Goal: Information Seeking & Learning: Learn about a topic

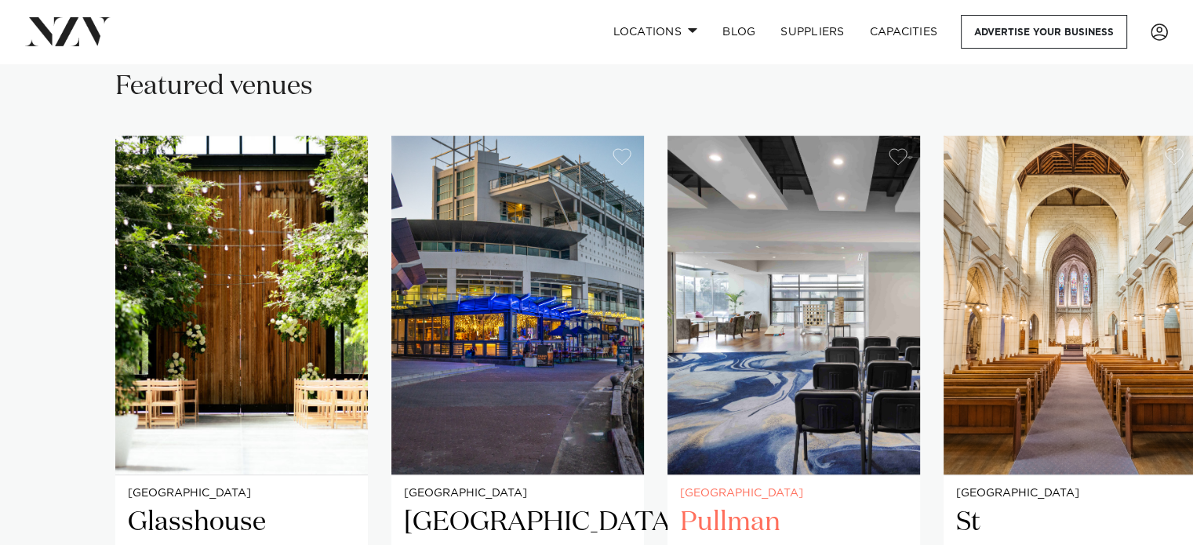
scroll to position [1306, 0]
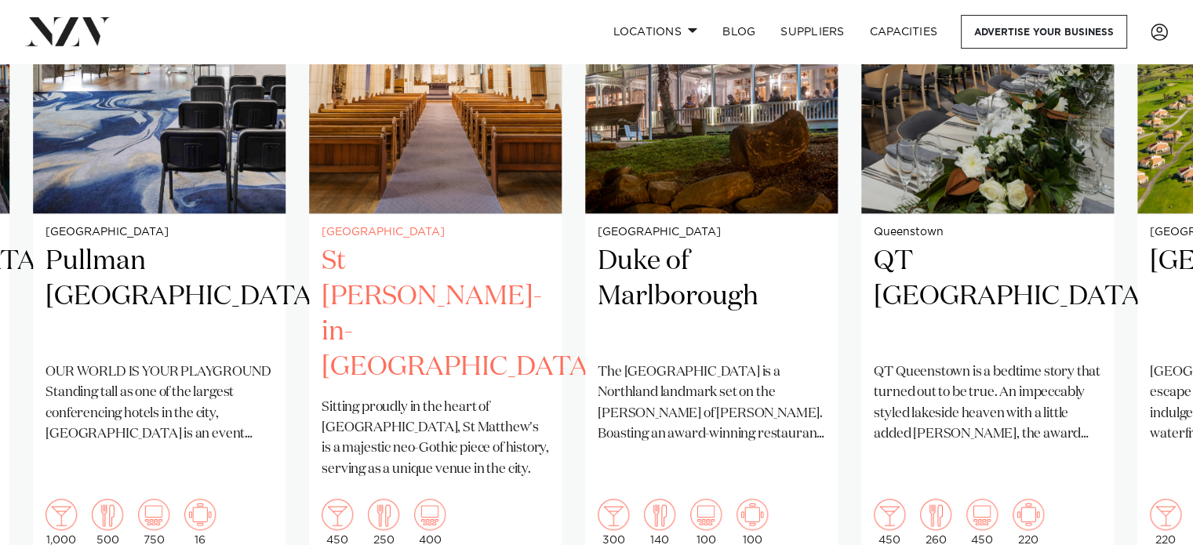
click at [379, 365] on div "Auckland St [PERSON_NAME]-in-[GEOGRAPHIC_DATA] Sitting proudly in the heart of …" at bounding box center [435, 386] width 253 height 345
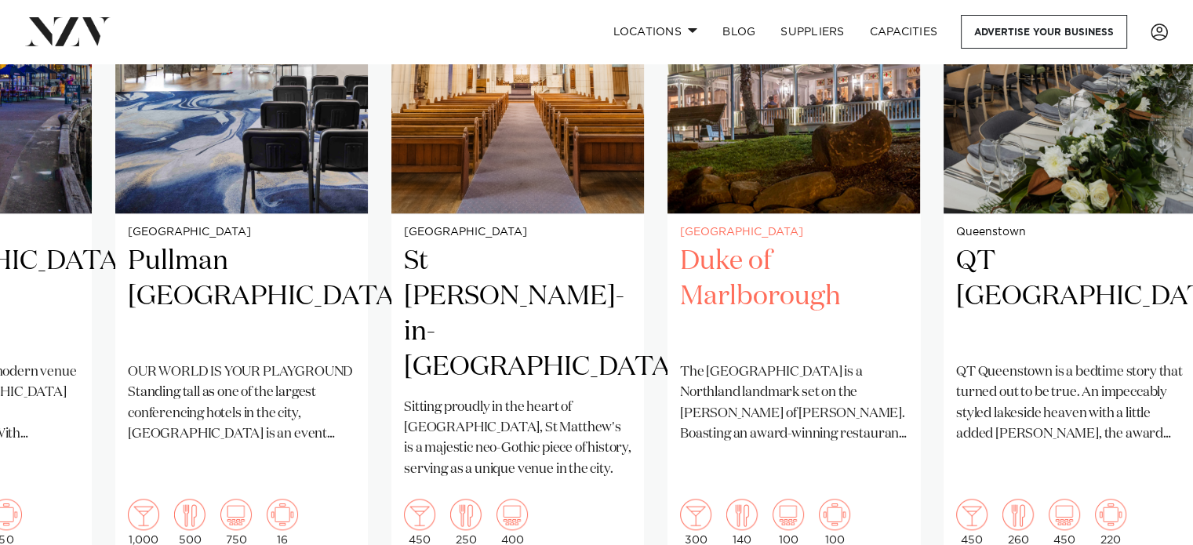
click at [841, 307] on h2 "Duke of Marlborough" at bounding box center [793, 297] width 227 height 106
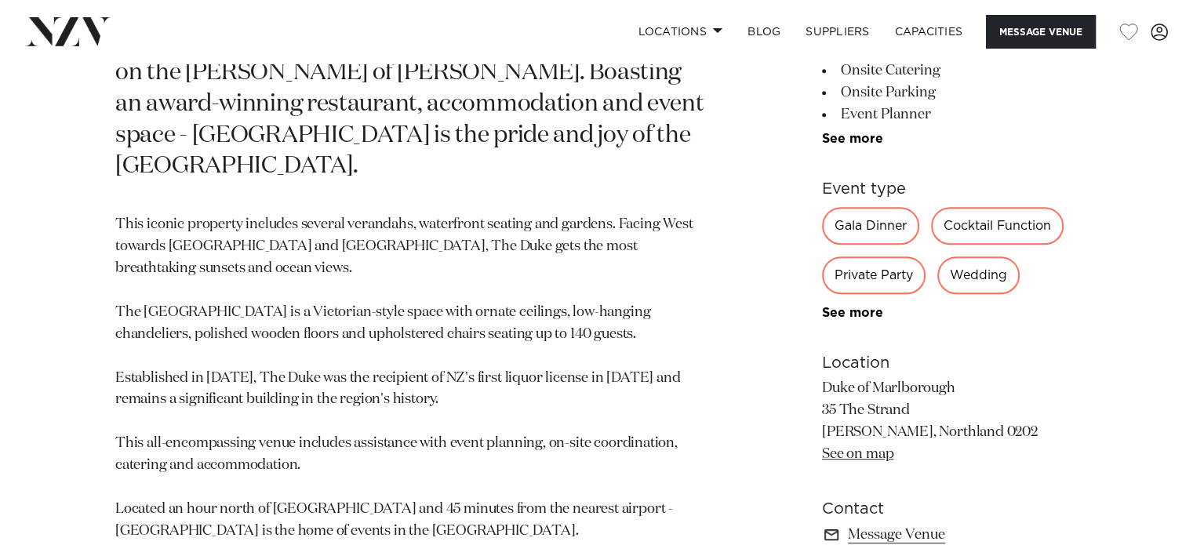
scroll to position [522, 0]
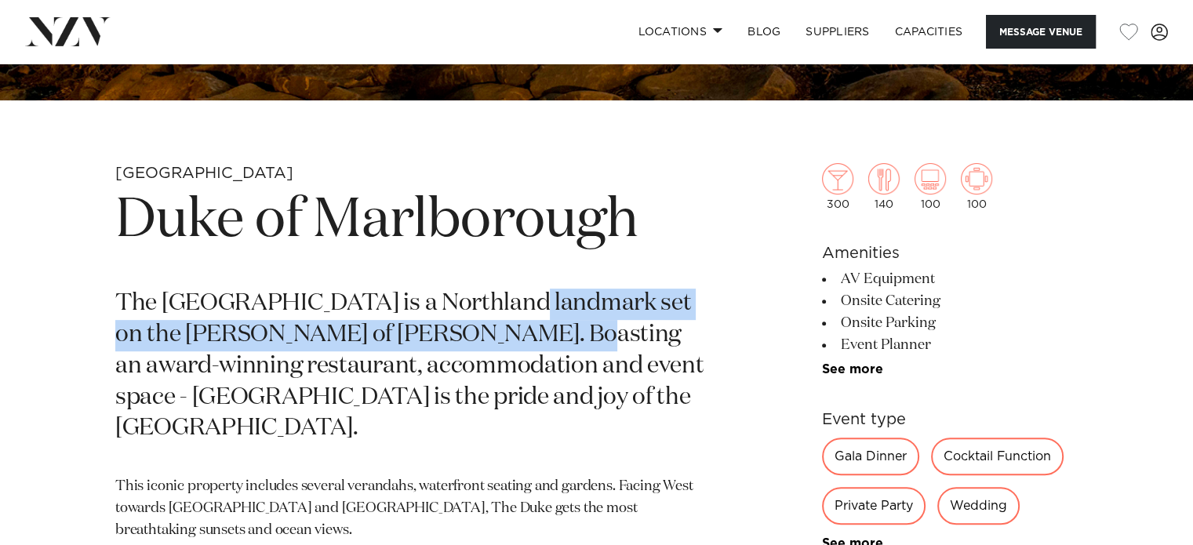
drag, startPoint x: 493, startPoint y: 305, endPoint x: 483, endPoint y: 341, distance: 37.5
click at [483, 341] on p "The [GEOGRAPHIC_DATA] is a Northland landmark set on the [PERSON_NAME] of [PERS…" at bounding box center [412, 367] width 595 height 156
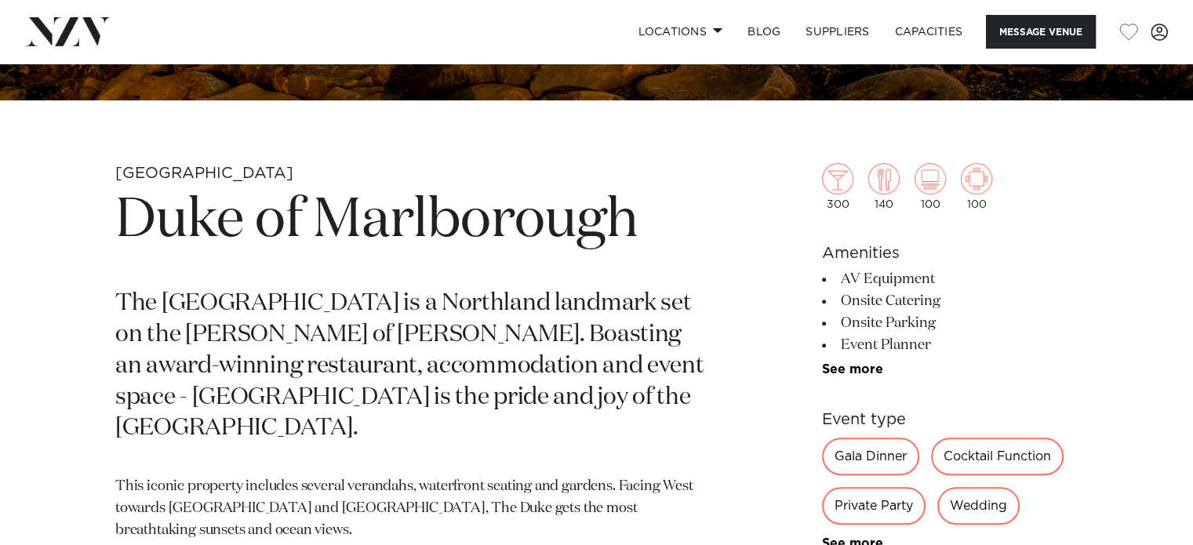
click at [511, 365] on p "The [GEOGRAPHIC_DATA] is a Northland landmark set on the [PERSON_NAME] of [PERS…" at bounding box center [412, 367] width 595 height 156
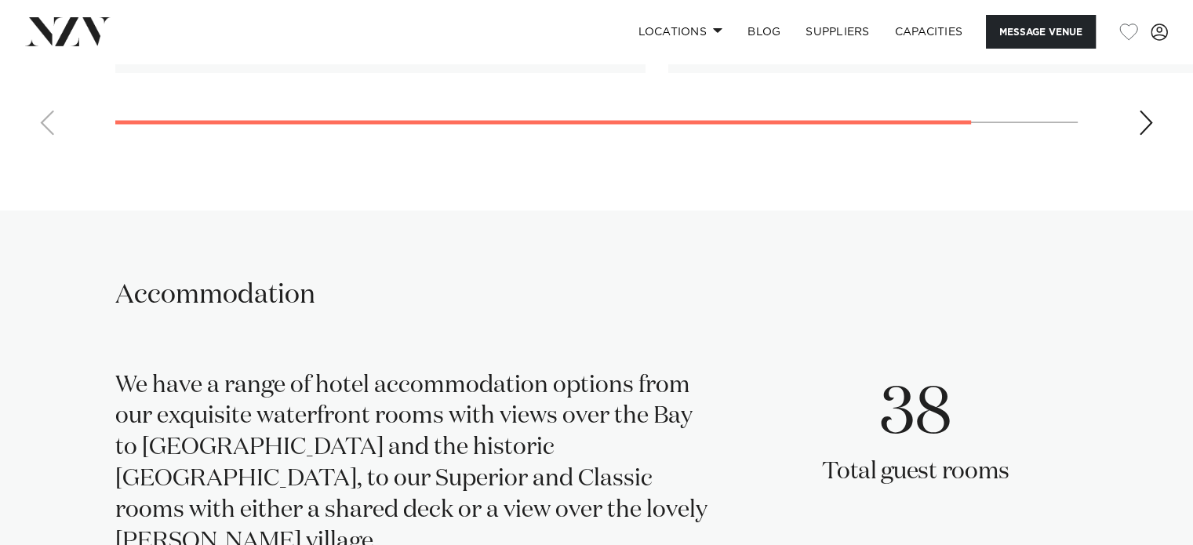
scroll to position [2875, 0]
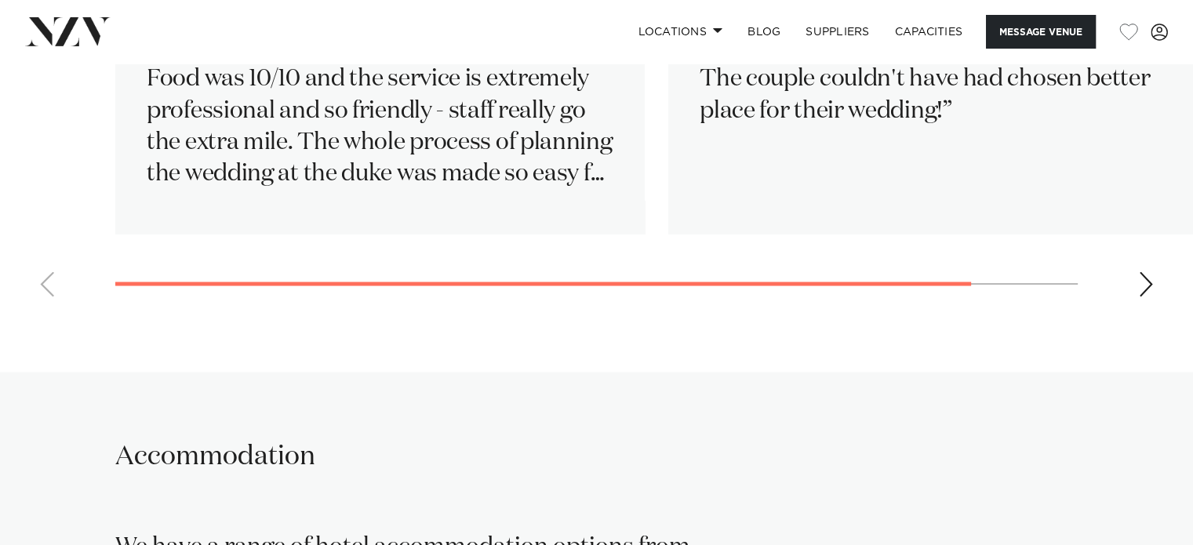
click at [1145, 300] on swiper-container "Lili | Feb 2024 My partner and I couldn’t recommend the Duke of Marlborough mor…" at bounding box center [596, 55] width 1193 height 507
click at [1145, 294] on div "Next slide" at bounding box center [1146, 283] width 16 height 25
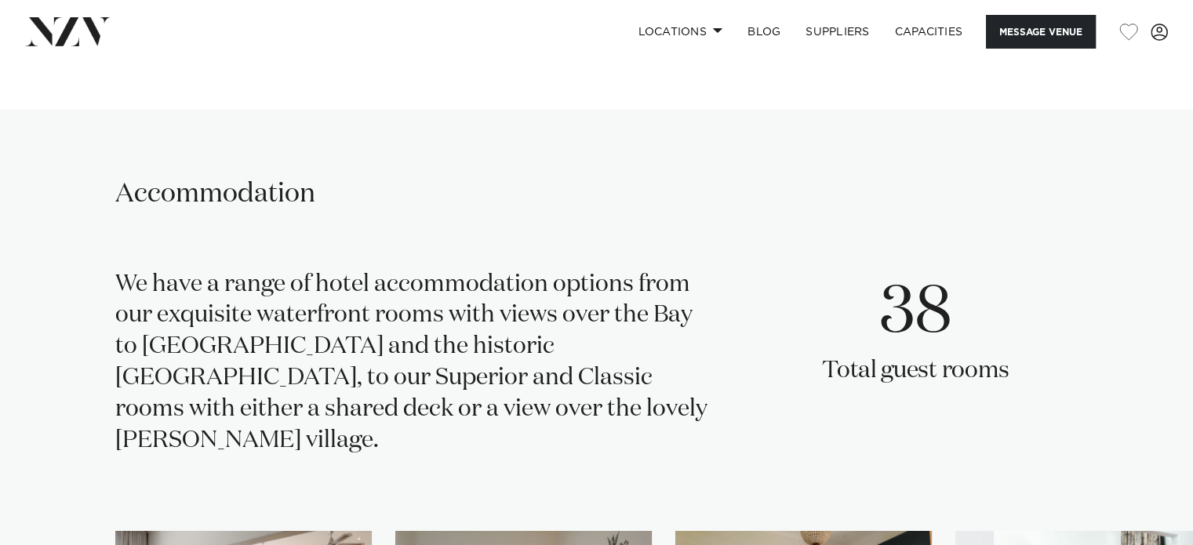
scroll to position [3398, 0]
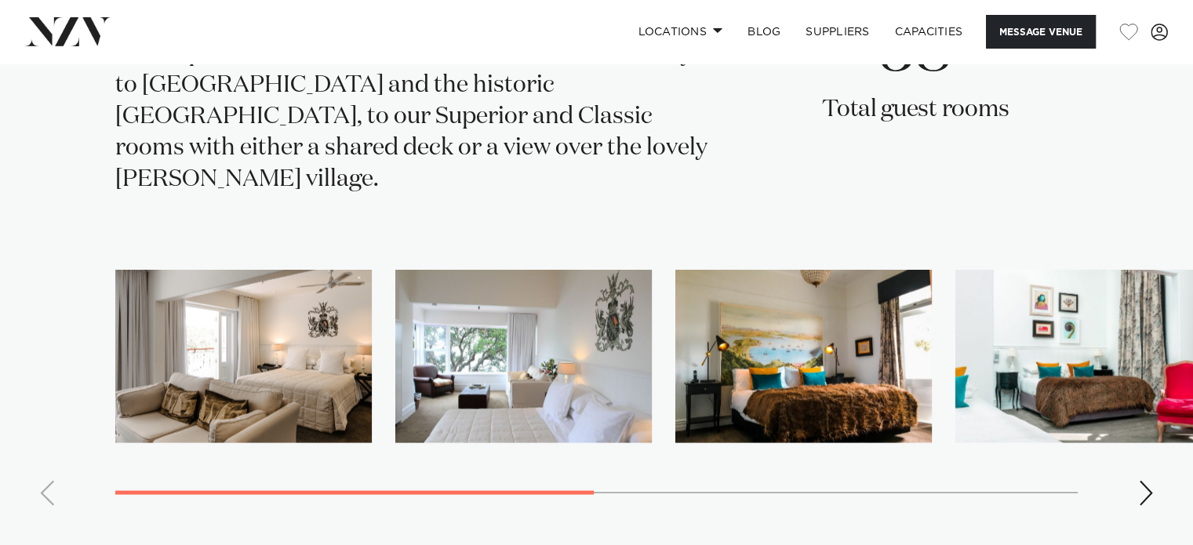
click at [1141, 481] on div "Next slide" at bounding box center [1146, 493] width 16 height 25
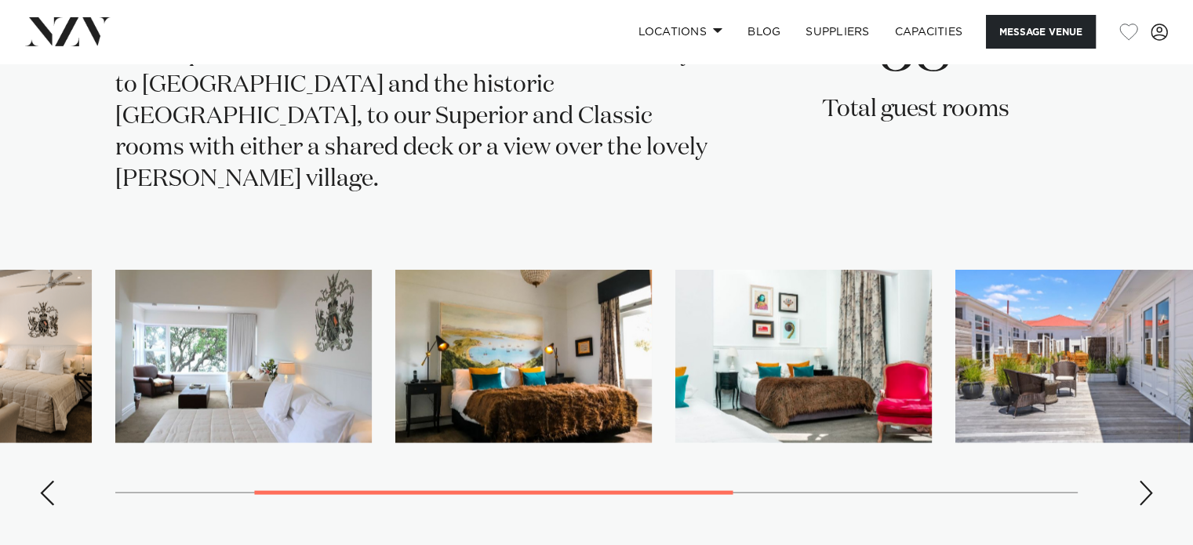
click at [1140, 481] on div "Next slide" at bounding box center [1146, 493] width 16 height 25
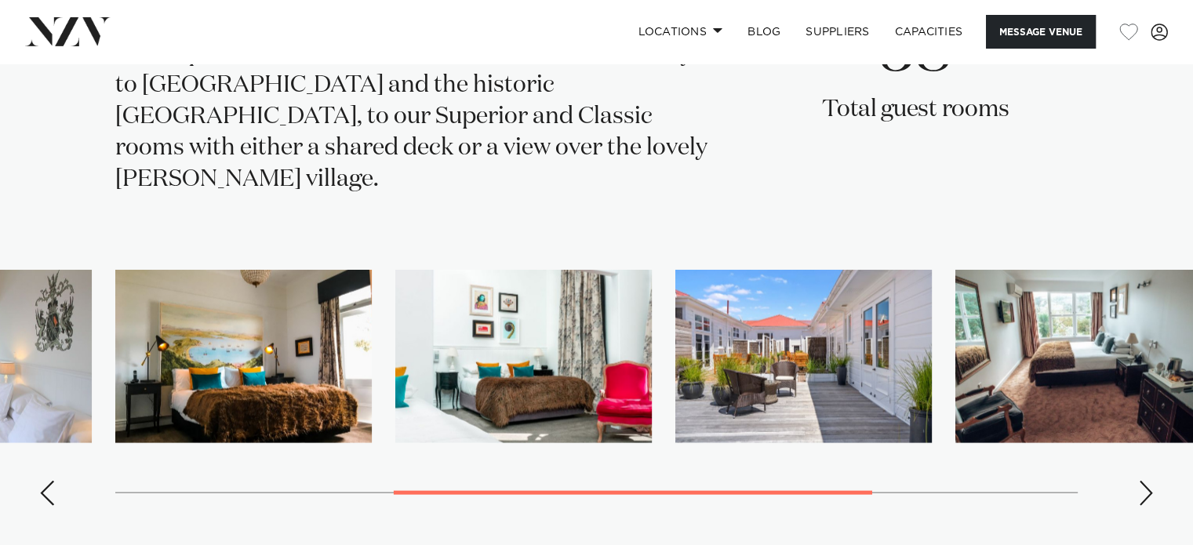
click at [1140, 481] on div "Next slide" at bounding box center [1146, 493] width 16 height 25
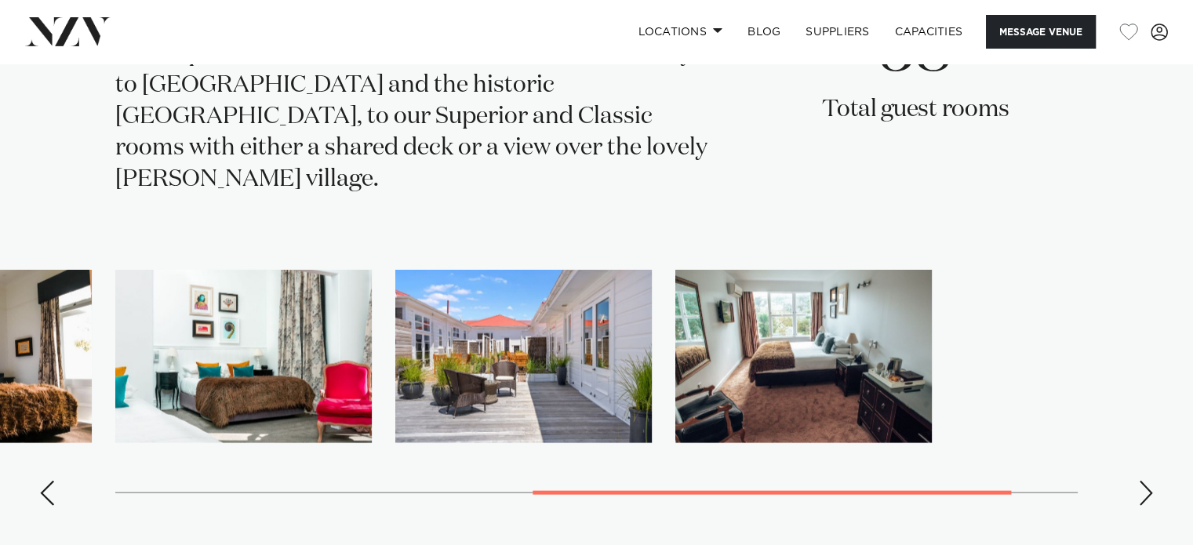
click at [1140, 481] on div "Next slide" at bounding box center [1146, 493] width 16 height 25
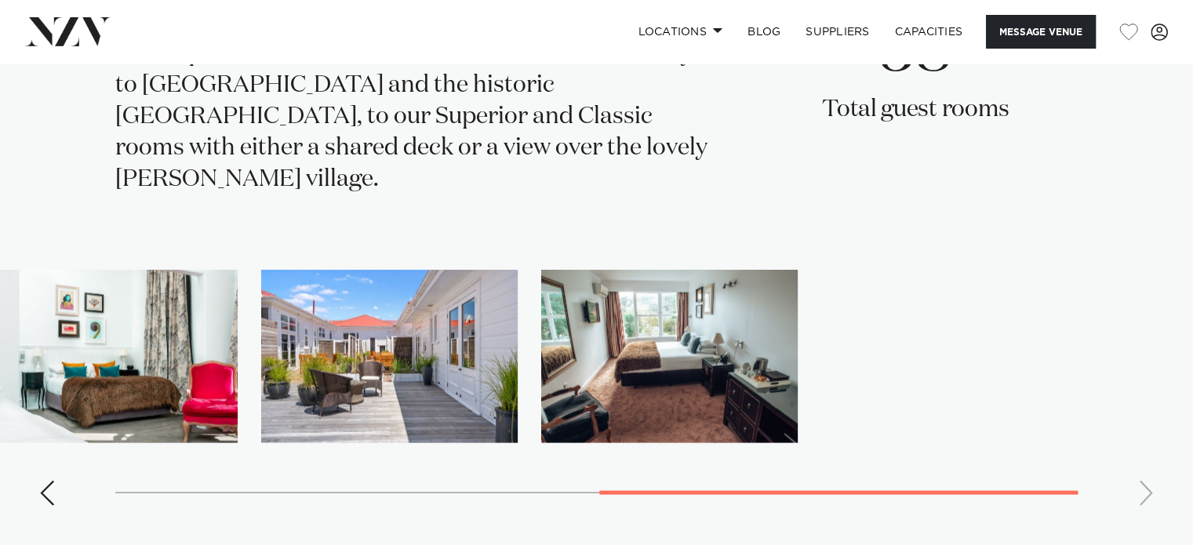
click at [1140, 449] on swiper-container at bounding box center [596, 394] width 1193 height 249
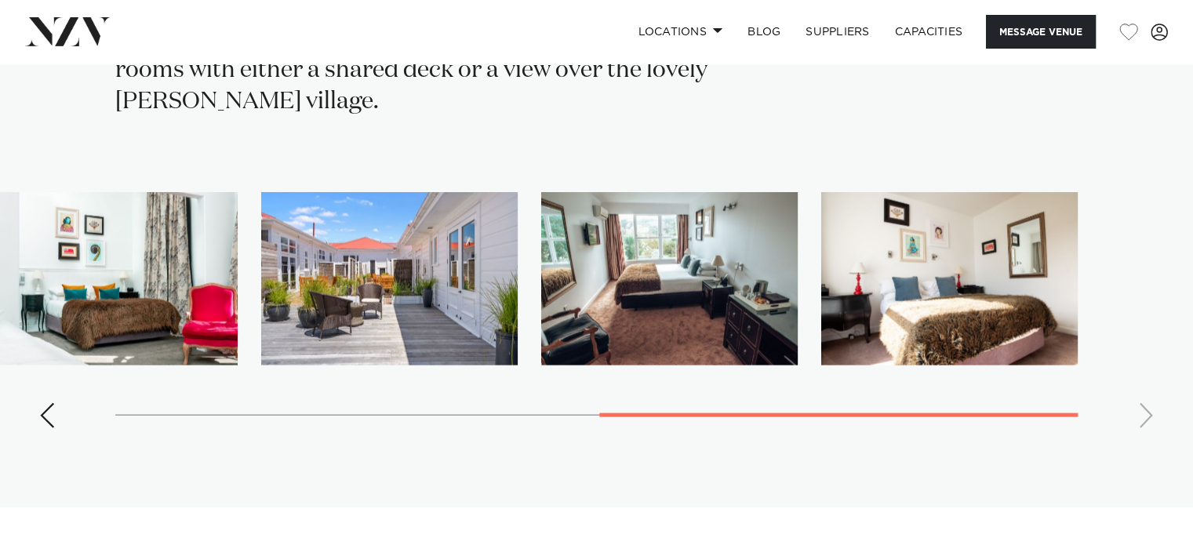
scroll to position [3039, 0]
